Goal: Find specific page/section: Find specific page/section

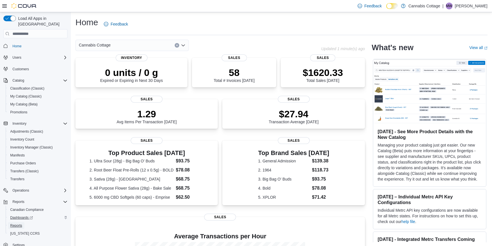
drag, startPoint x: 22, startPoint y: 220, endPoint x: 27, endPoint y: 213, distance: 9.1
click at [22, 223] on span "Reports" at bounding box center [16, 225] width 12 height 5
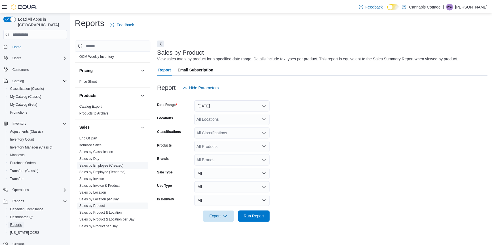
scroll to position [335, 0]
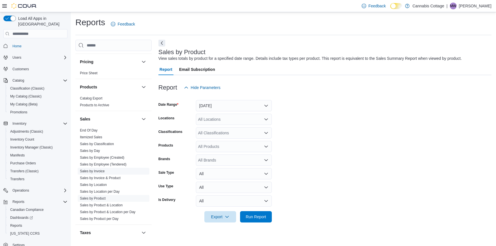
click at [101, 172] on link "Sales by Invoice" at bounding box center [92, 171] width 25 height 4
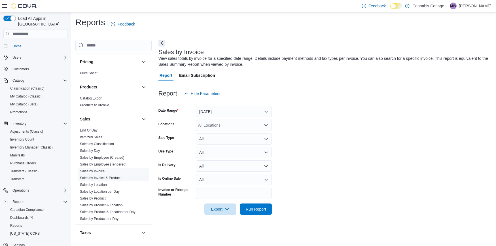
click at [103, 177] on link "Sales by Invoice & Product" at bounding box center [100, 178] width 41 height 4
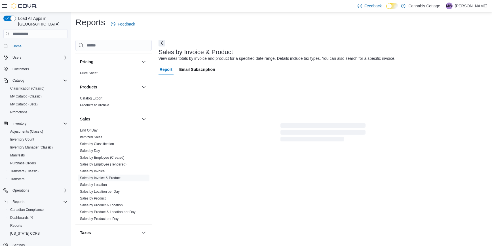
scroll to position [1, 0]
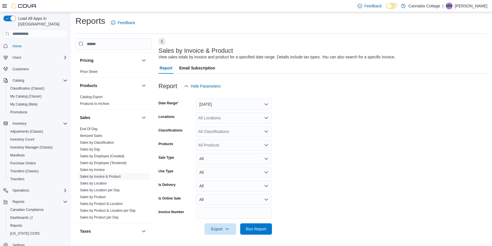
click at [163, 43] on button "Next" at bounding box center [161, 41] width 7 height 7
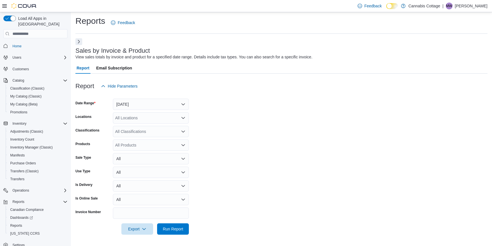
click at [140, 146] on div "All Products" at bounding box center [151, 144] width 76 height 11
click at [147, 107] on button "Yesterday" at bounding box center [151, 104] width 76 height 11
